Goal: Task Accomplishment & Management: Manage account settings

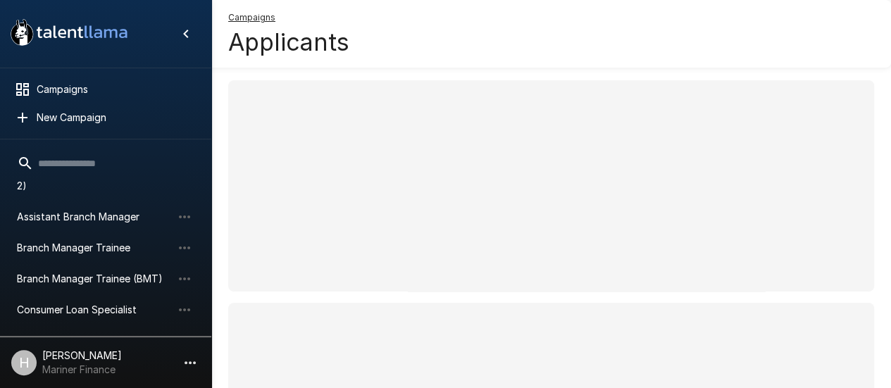
scroll to position [93, 0]
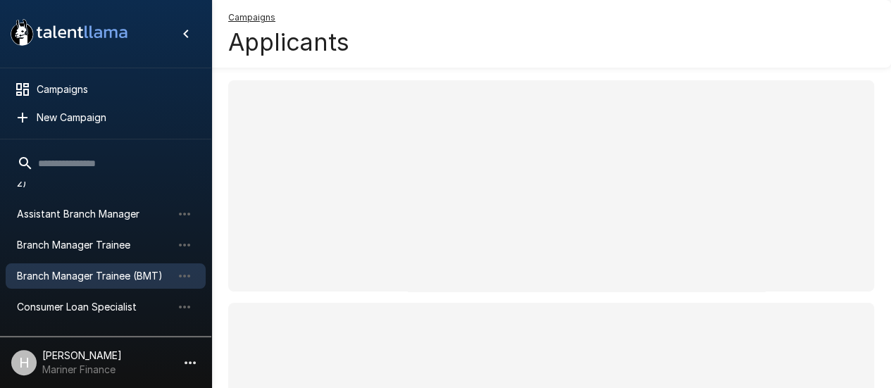
click at [66, 273] on span "Branch Manager Trainee (BMT)" at bounding box center [94, 276] width 155 height 14
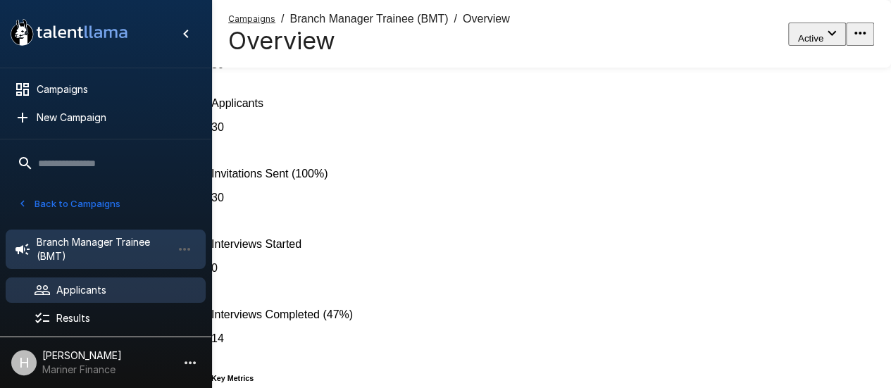
click at [103, 285] on span "Applicants" at bounding box center [125, 290] width 138 height 14
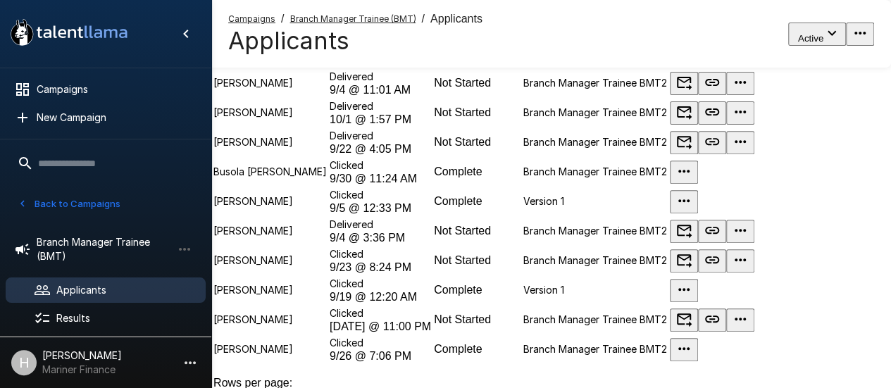
scroll to position [215, 0]
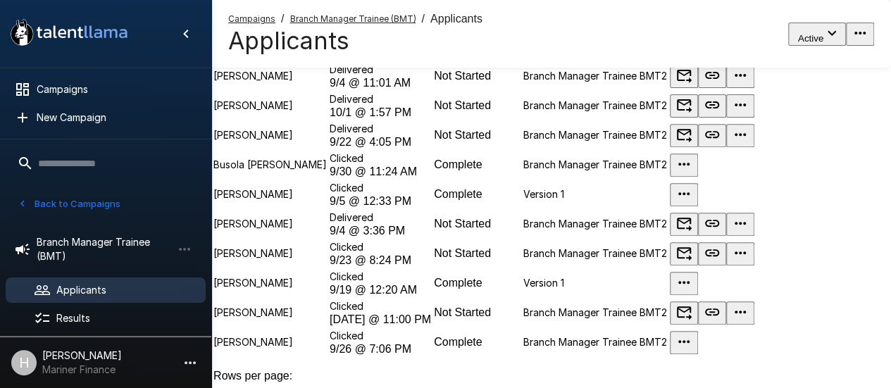
click at [325, 179] on td "Busola [PERSON_NAME]" at bounding box center [270, 165] width 115 height 28
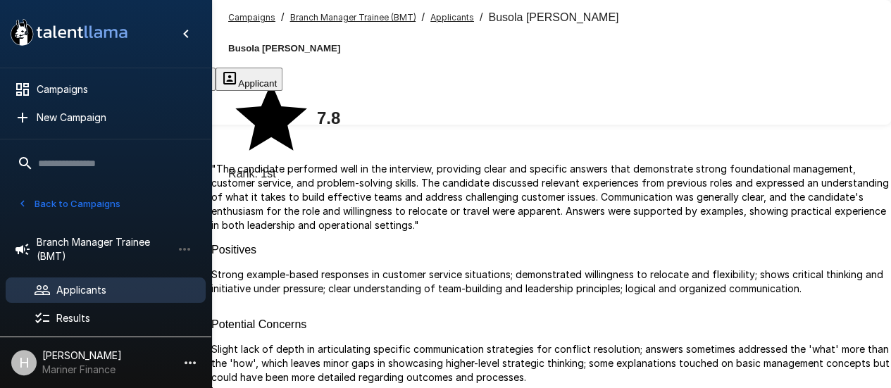
click at [142, 90] on button "Transcript" at bounding box center [107, 79] width 70 height 23
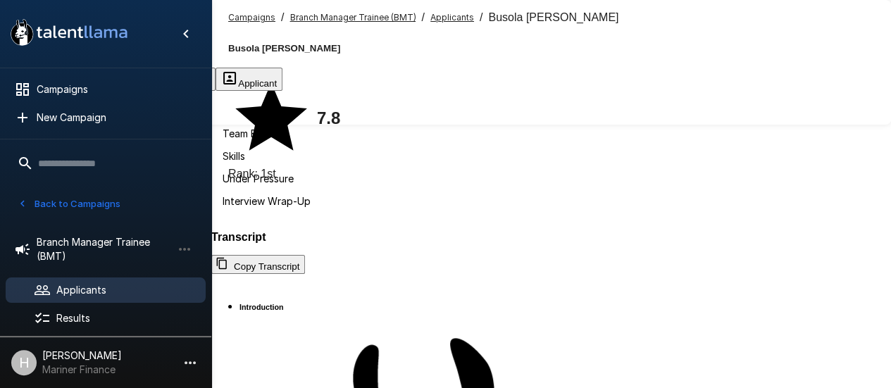
scroll to position [108, 0]
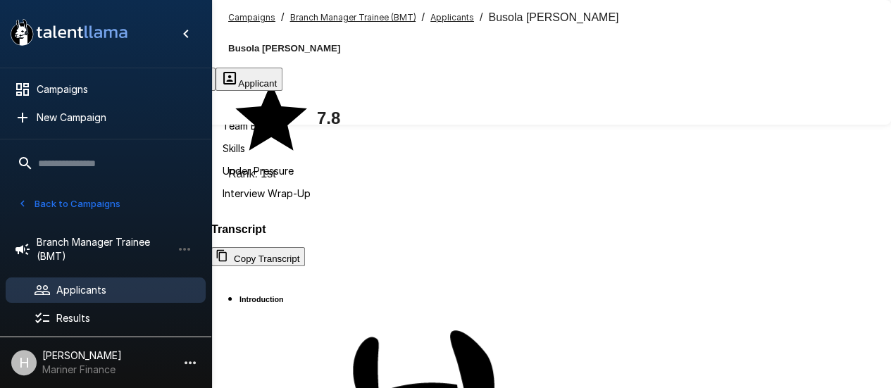
scroll to position [2299, 0]
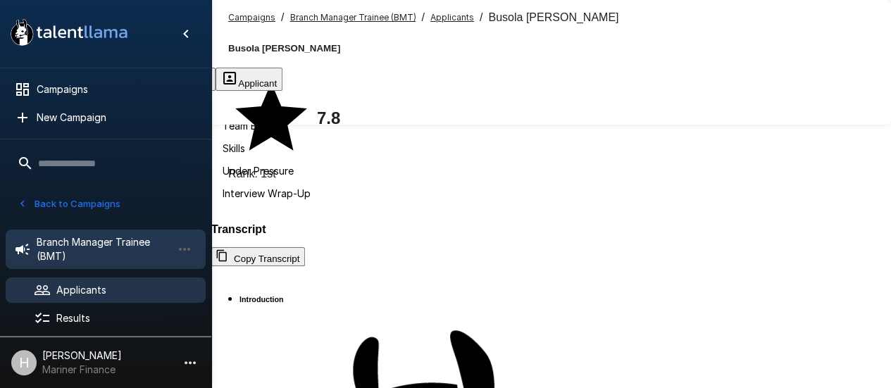
click at [91, 256] on span "Branch Manager Trainee (BMT)" at bounding box center [104, 249] width 135 height 28
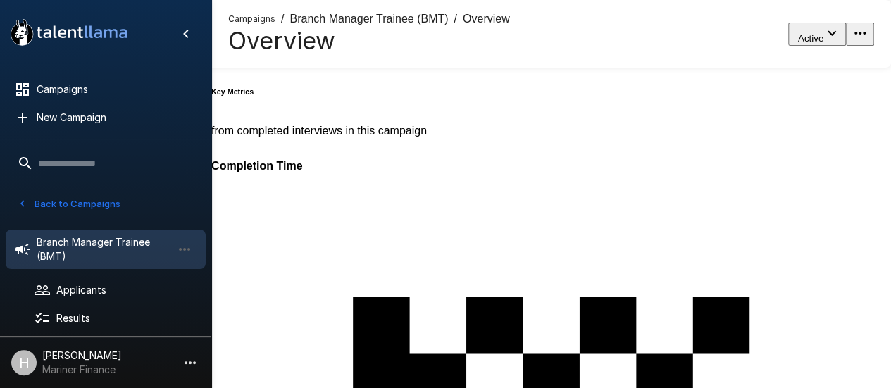
scroll to position [341, 0]
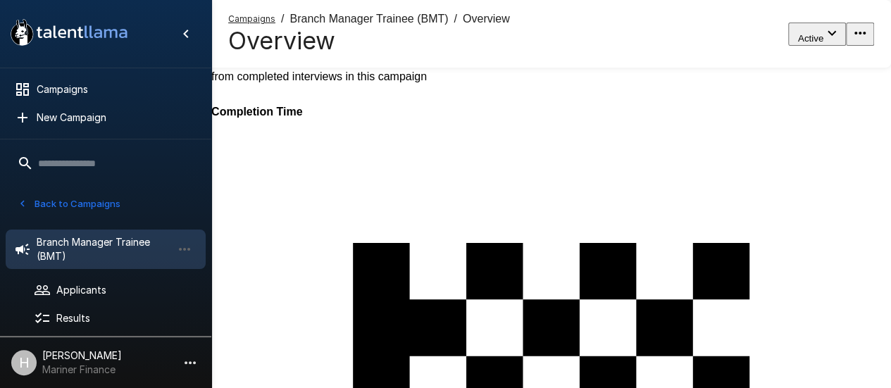
click at [27, 212] on button "Back to Campaigns" at bounding box center [69, 204] width 110 height 22
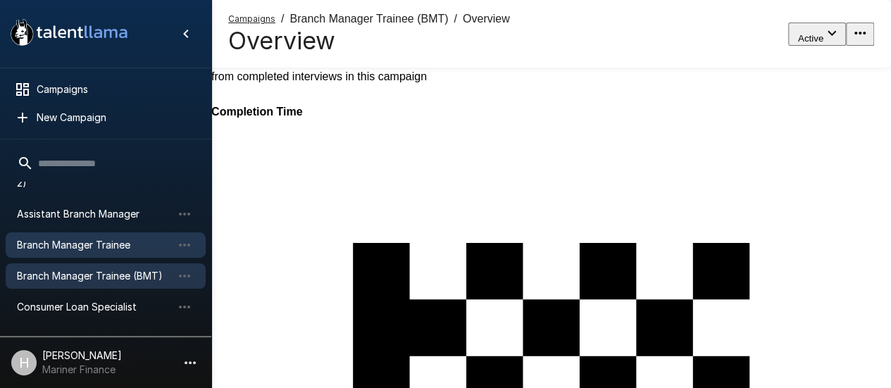
click at [38, 238] on span "Branch Manager Trainee" at bounding box center [94, 245] width 155 height 14
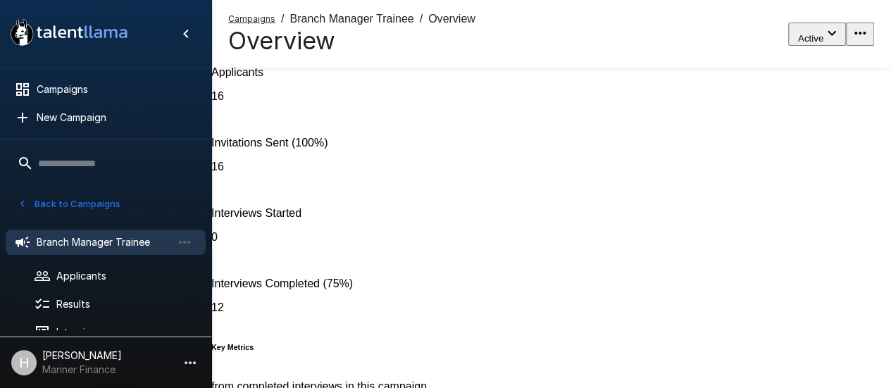
scroll to position [30, 0]
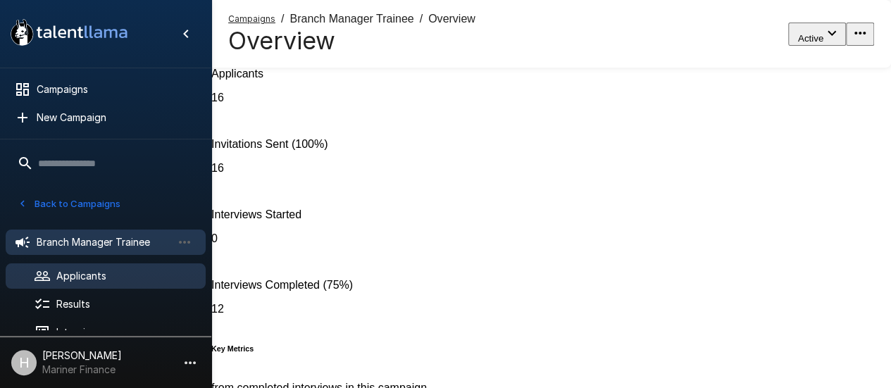
click at [134, 268] on div "Applicants" at bounding box center [106, 275] width 200 height 25
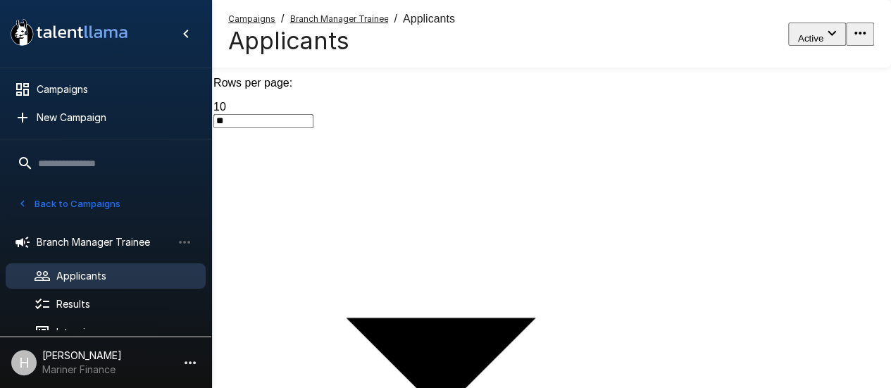
scroll to position [504, 0]
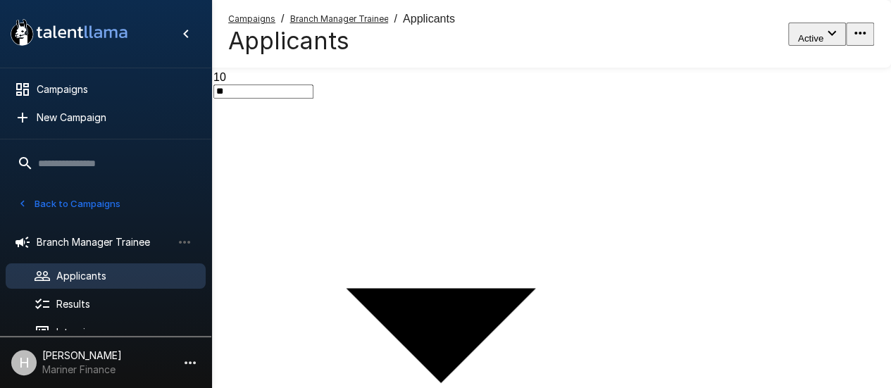
click at [668, 315] on div "Rows per page: 10 ** 1–10 of 16" at bounding box center [440, 330] width 455 height 567
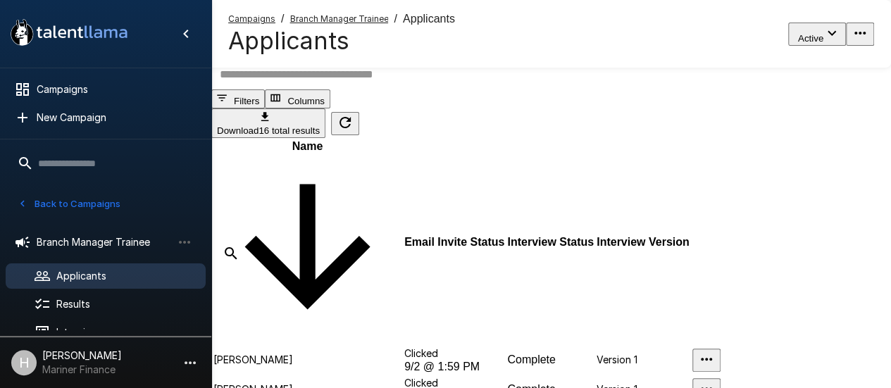
scroll to position [0, 0]
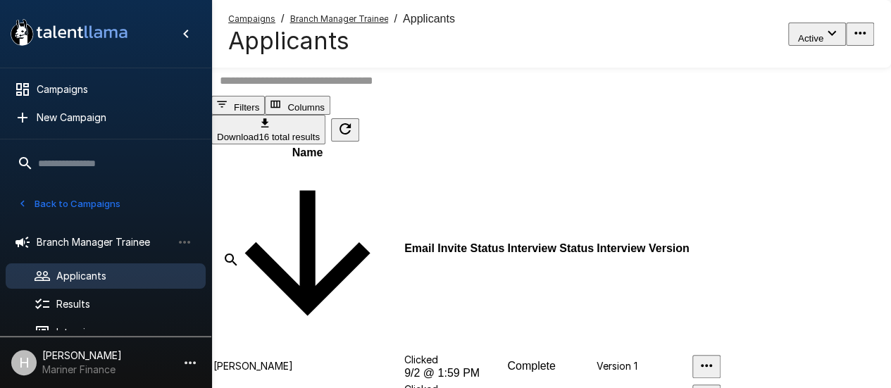
click at [59, 208] on button "Back to Campaigns" at bounding box center [69, 204] width 110 height 22
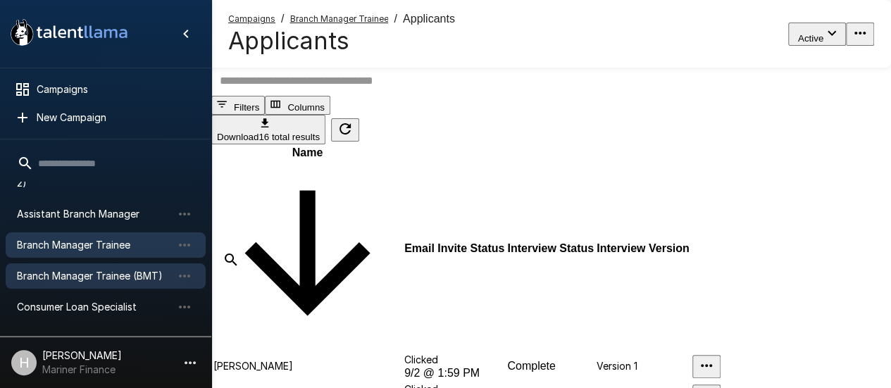
click at [76, 277] on span "Branch Manager Trainee (BMT)" at bounding box center [94, 276] width 155 height 14
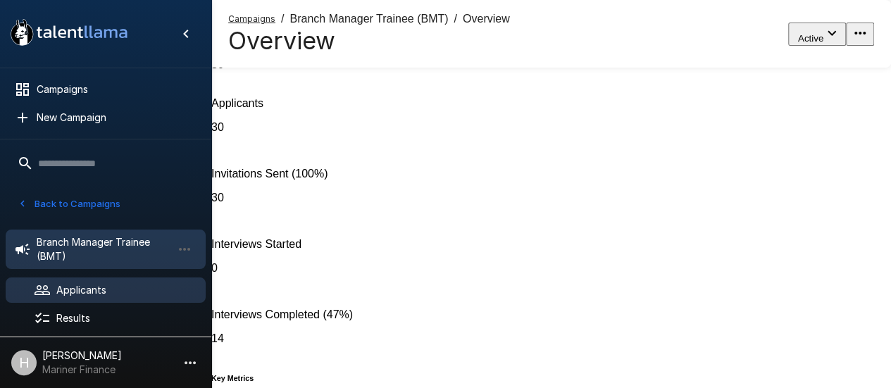
click at [128, 287] on span "Applicants" at bounding box center [125, 290] width 138 height 14
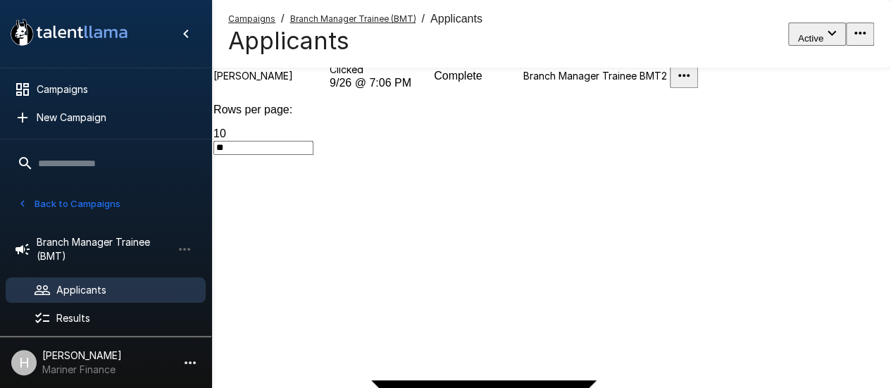
scroll to position [489, 0]
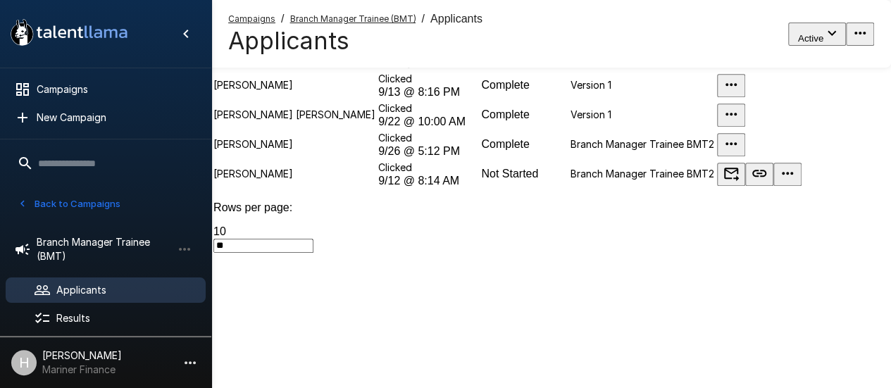
scroll to position [504, 0]
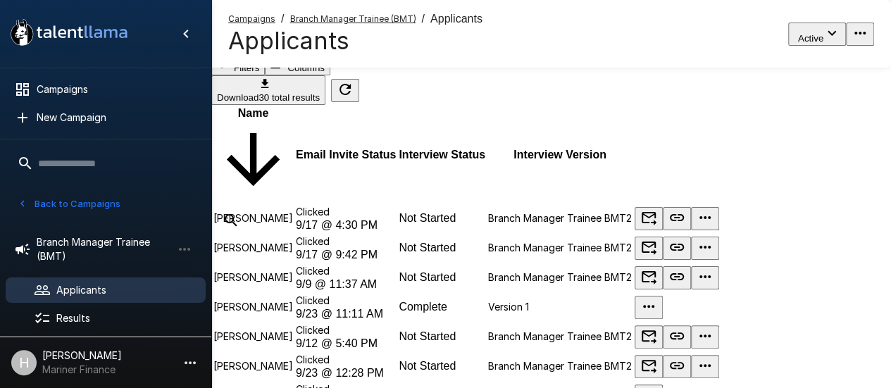
scroll to position [0, 0]
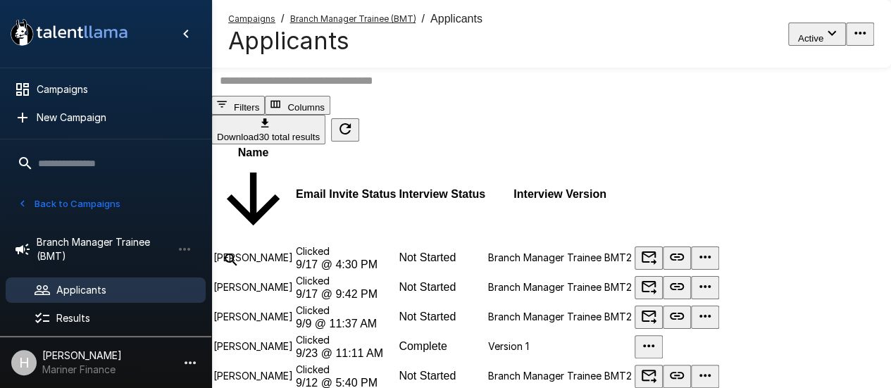
click at [360, 65] on button "button" at bounding box center [346, 53] width 28 height 23
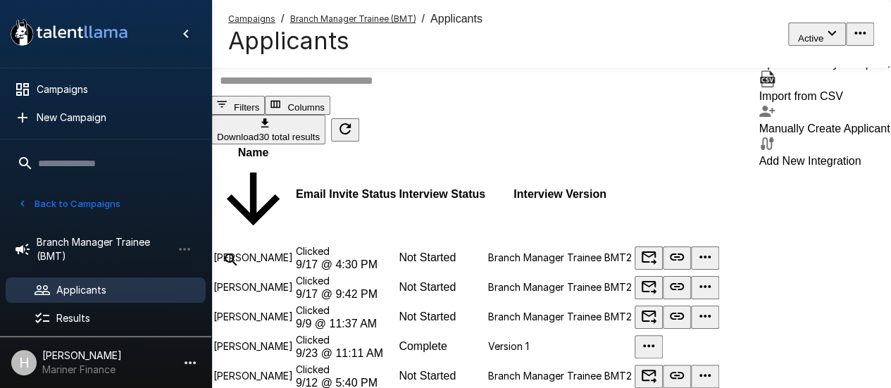
click at [617, 54] on div "Campaigns / Branch Manager Trainee (BMT) / Applicants Applicants Active" at bounding box center [550, 34] width 679 height 68
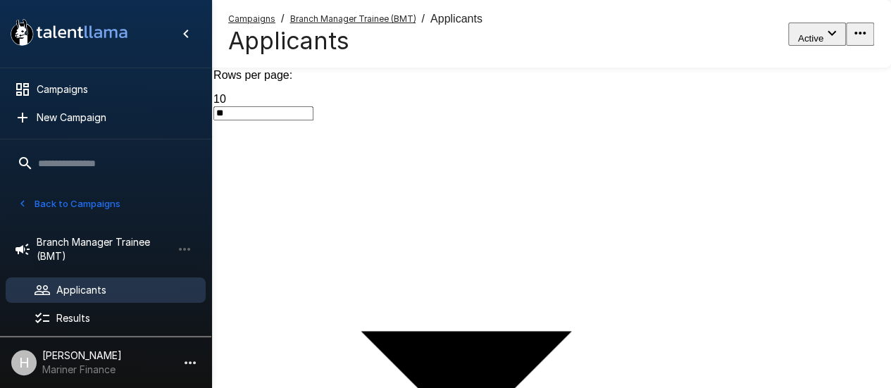
scroll to position [484, 0]
